Goal: Information Seeking & Learning: Stay updated

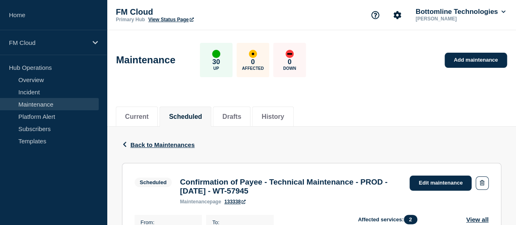
drag, startPoint x: 302, startPoint y: 181, endPoint x: 330, endPoint y: 197, distance: 33.1
click at [330, 195] on h3 "Confirmation of Payee - Technical Maintenance - PROD - 04/SEP/2025 - WT-57945" at bounding box center [290, 186] width 221 height 18
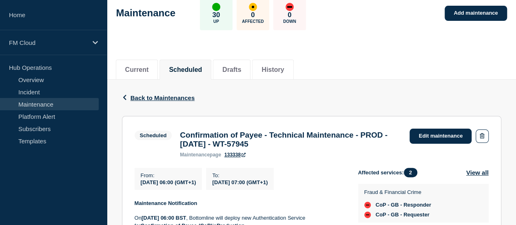
scroll to position [122, 0]
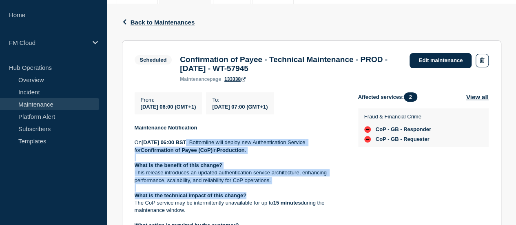
drag, startPoint x: 223, startPoint y: 145, endPoint x: 299, endPoint y: 201, distance: 94.8
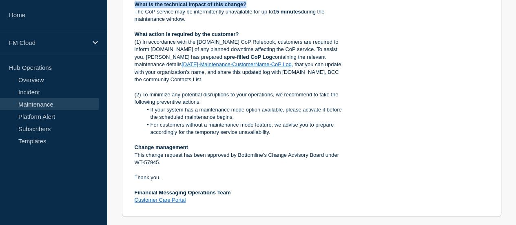
scroll to position [326, 0]
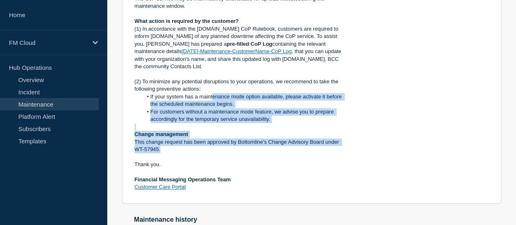
drag, startPoint x: 212, startPoint y: 94, endPoint x: 300, endPoint y: 146, distance: 102.0
click at [300, 146] on div "Maintenance Notification On September 4, 2025, at 06:00 BST , Bottomline will d…" at bounding box center [240, 55] width 210 height 271
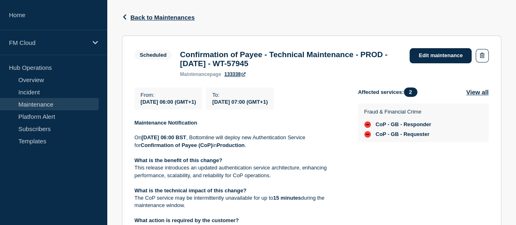
scroll to position [122, 0]
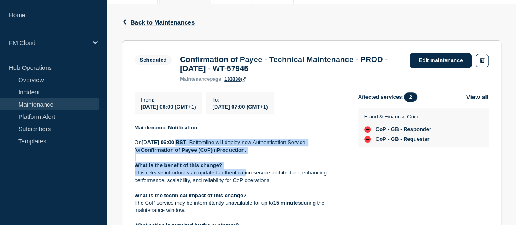
drag, startPoint x: 199, startPoint y: 152, endPoint x: 245, endPoint y: 178, distance: 53.7
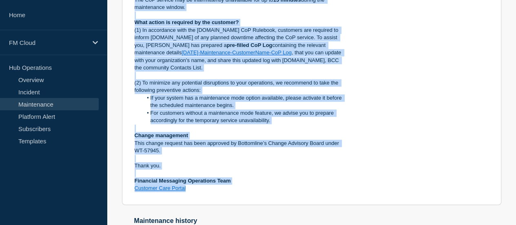
scroll to position [326, 0]
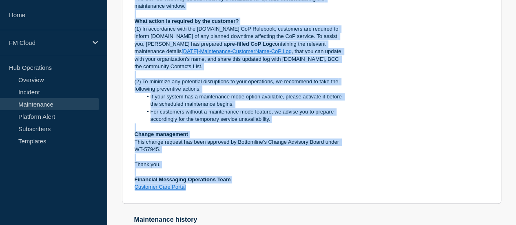
drag, startPoint x: 165, startPoint y: 119, endPoint x: 295, endPoint y: 195, distance: 150.9
click at [295, 195] on section "Scheduled Confirmation of Payee - Technical Maintenance - PROD - 04/SEP/2025 - …" at bounding box center [311, 20] width 379 height 367
